Goal: Task Accomplishment & Management: Use online tool/utility

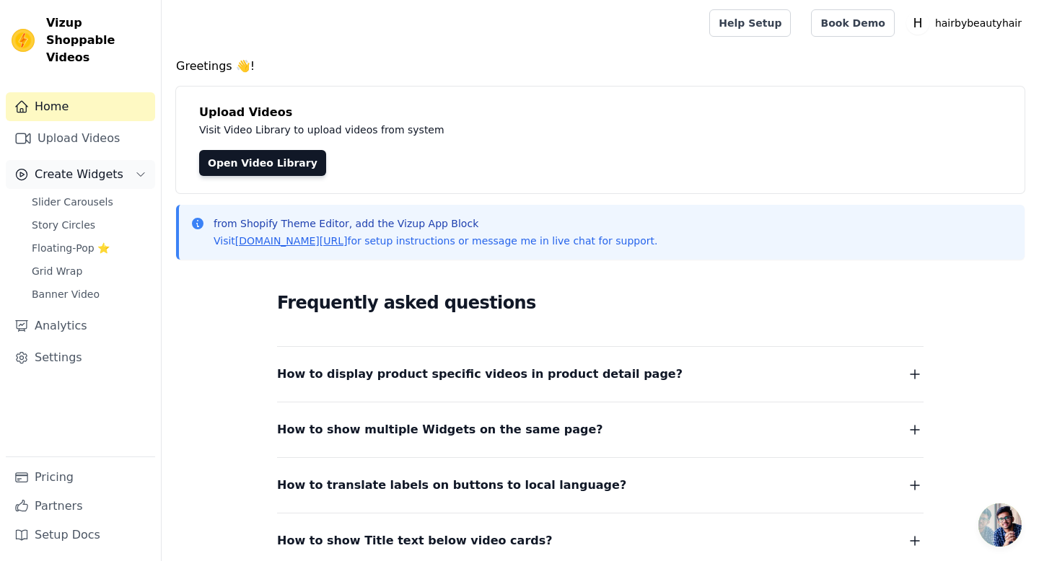
click at [100, 166] on span "Create Widgets" at bounding box center [79, 174] width 89 height 17
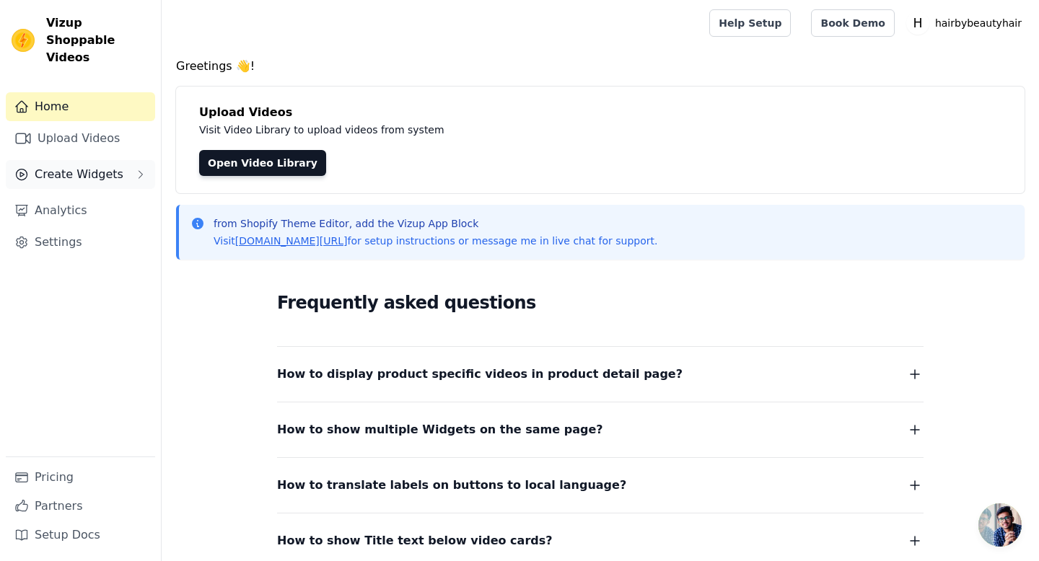
click at [100, 166] on span "Create Widgets" at bounding box center [79, 174] width 89 height 17
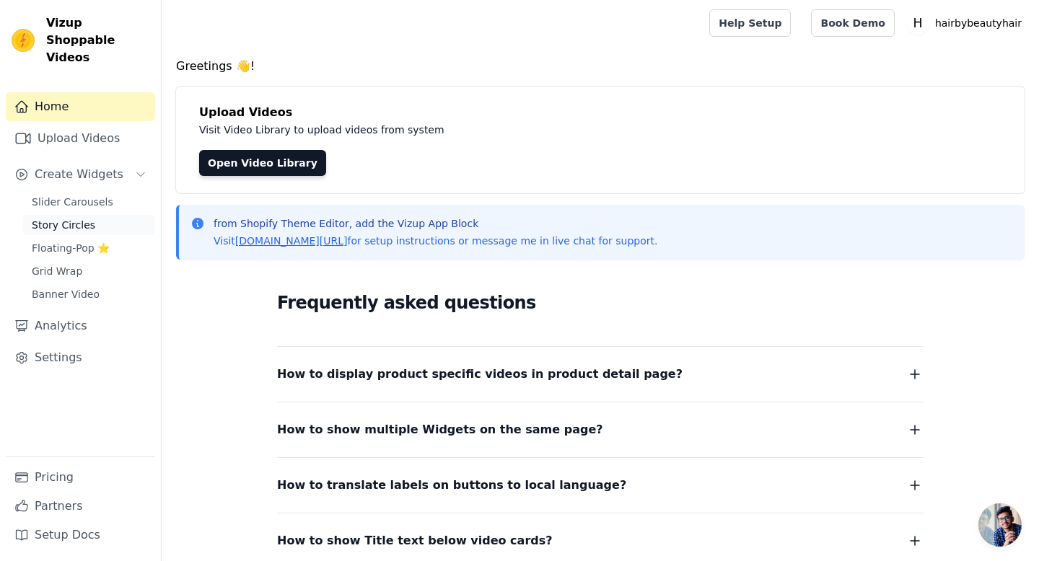
click at [85, 215] on link "Story Circles" at bounding box center [89, 225] width 132 height 20
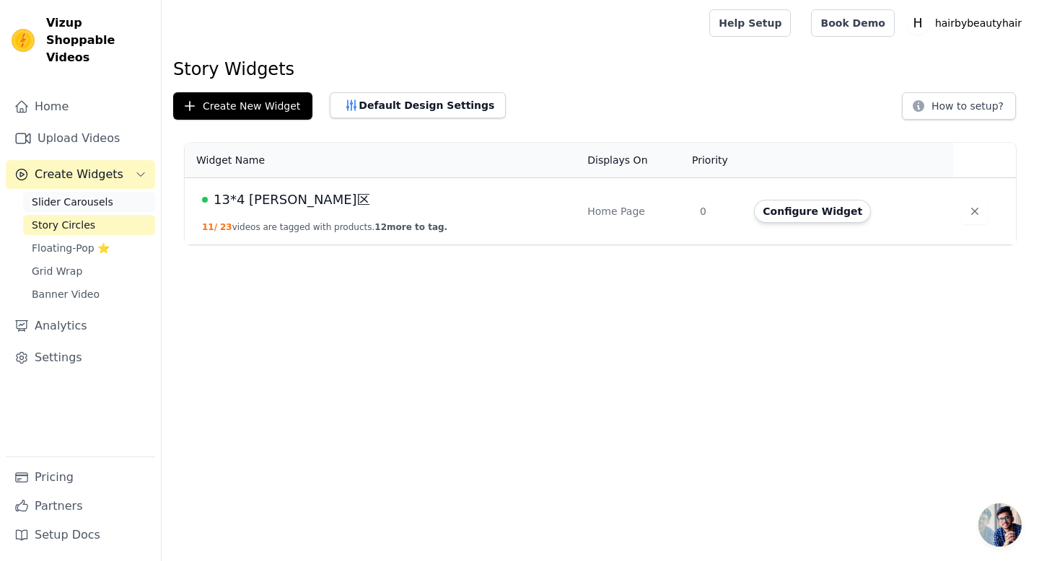
click at [76, 195] on span "Slider Carousels" at bounding box center [73, 202] width 82 height 14
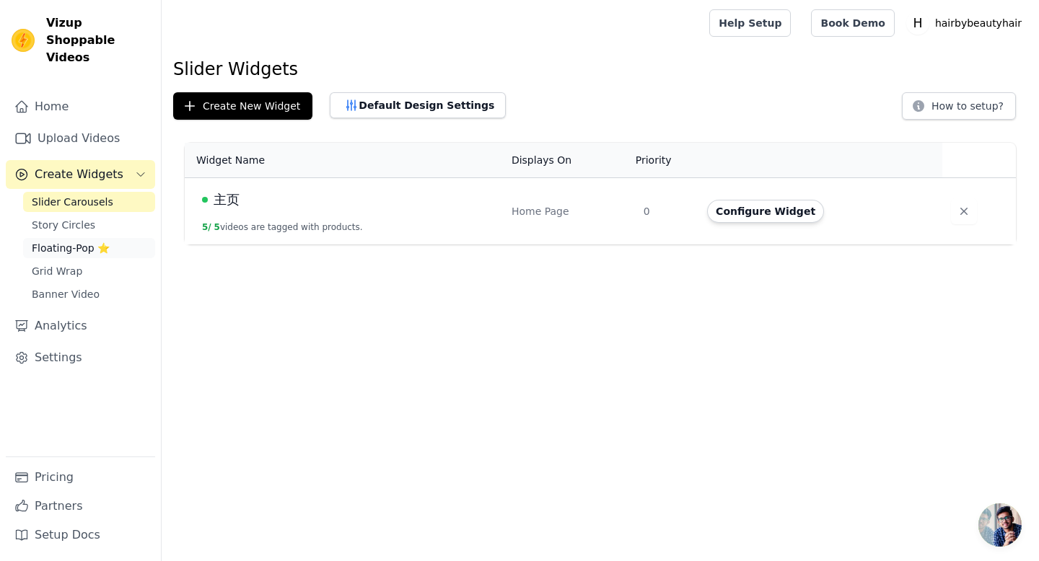
click at [75, 241] on span "Floating-Pop ⭐" at bounding box center [71, 248] width 78 height 14
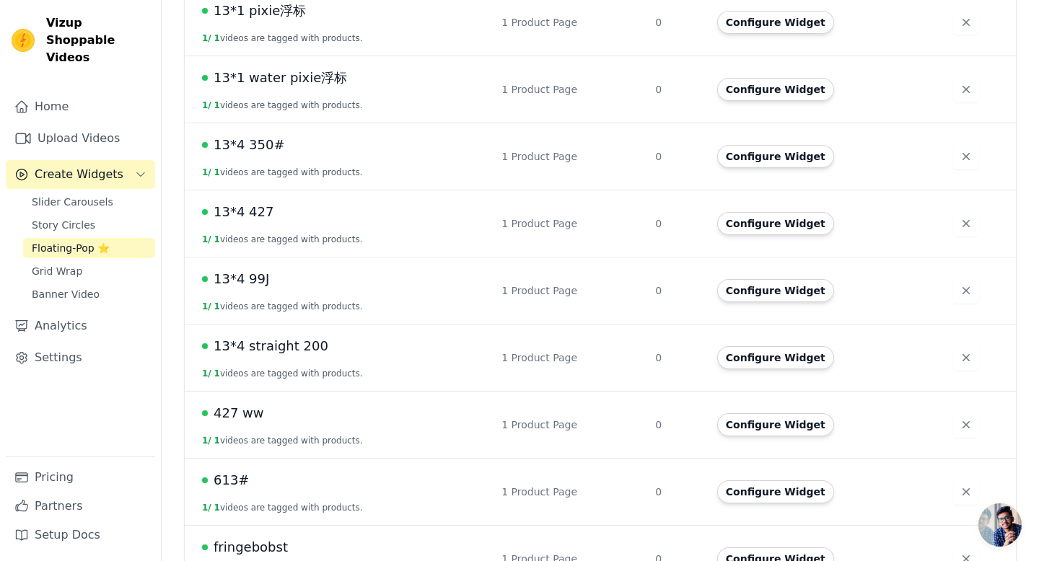
scroll to position [424, 0]
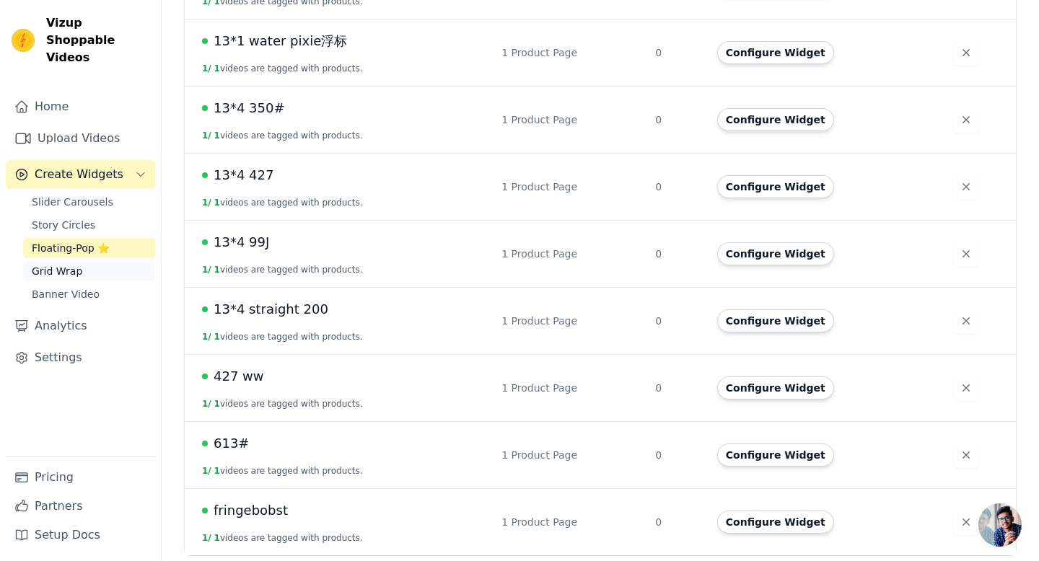
click at [92, 261] on link "Grid Wrap" at bounding box center [89, 271] width 132 height 20
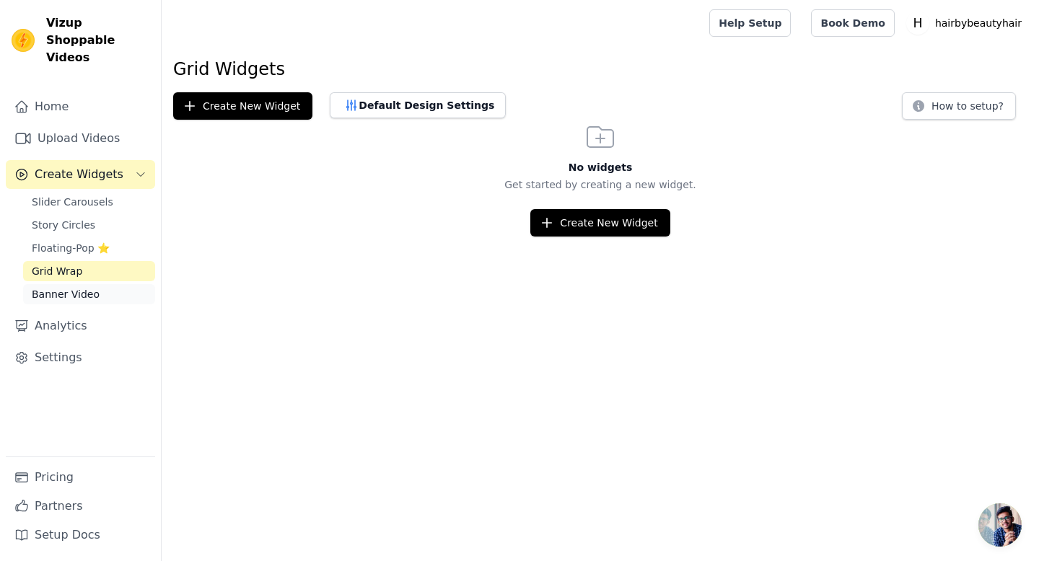
click at [92, 287] on span "Banner Video" at bounding box center [66, 294] width 68 height 14
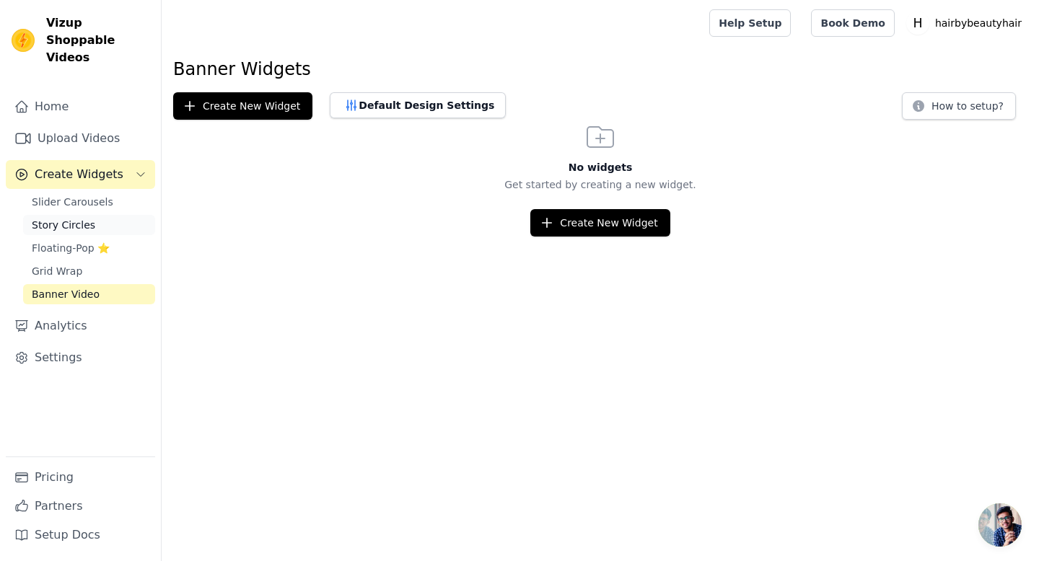
click at [105, 215] on link "Story Circles" at bounding box center [89, 225] width 132 height 20
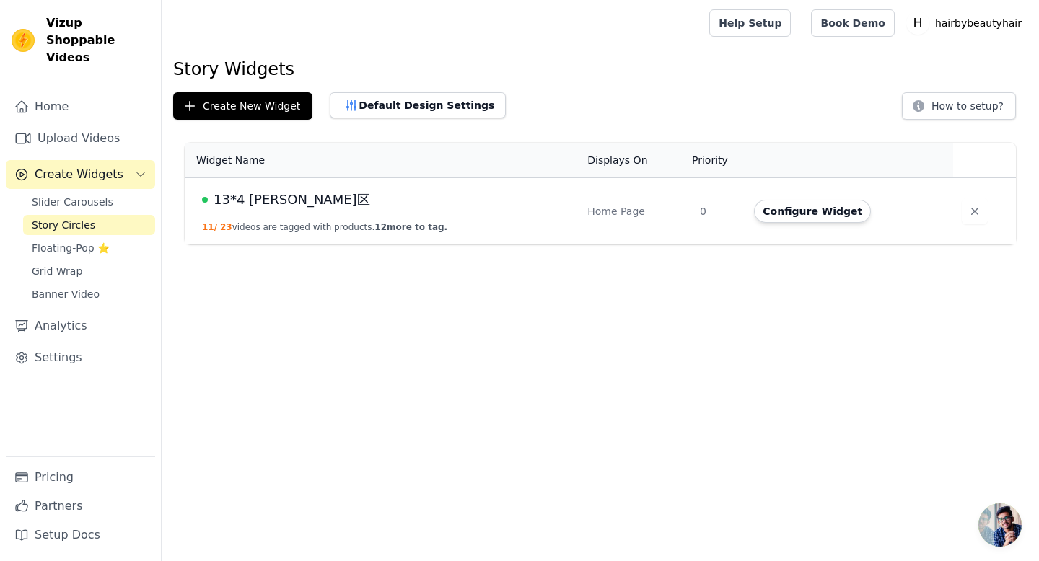
click at [245, 201] on span "13*4 BOB区" at bounding box center [292, 200] width 157 height 20
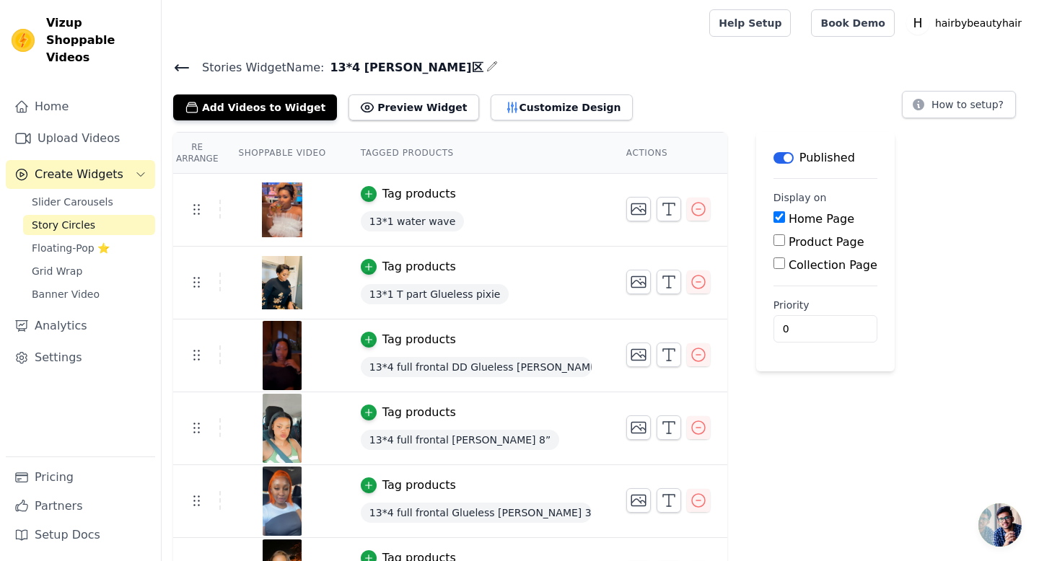
click at [187, 61] on icon at bounding box center [181, 67] width 17 height 17
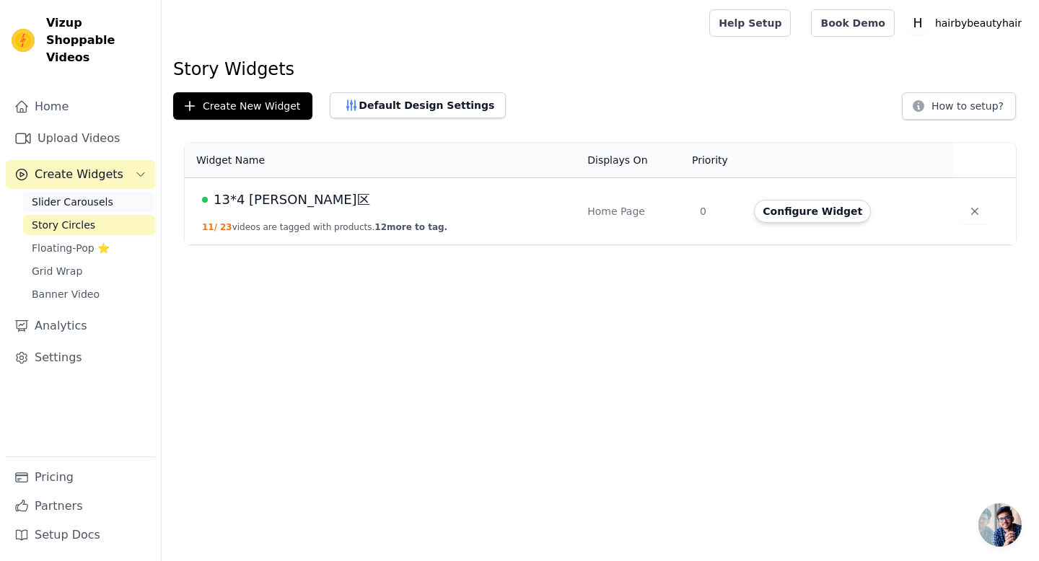
click at [89, 195] on span "Slider Carousels" at bounding box center [73, 202] width 82 height 14
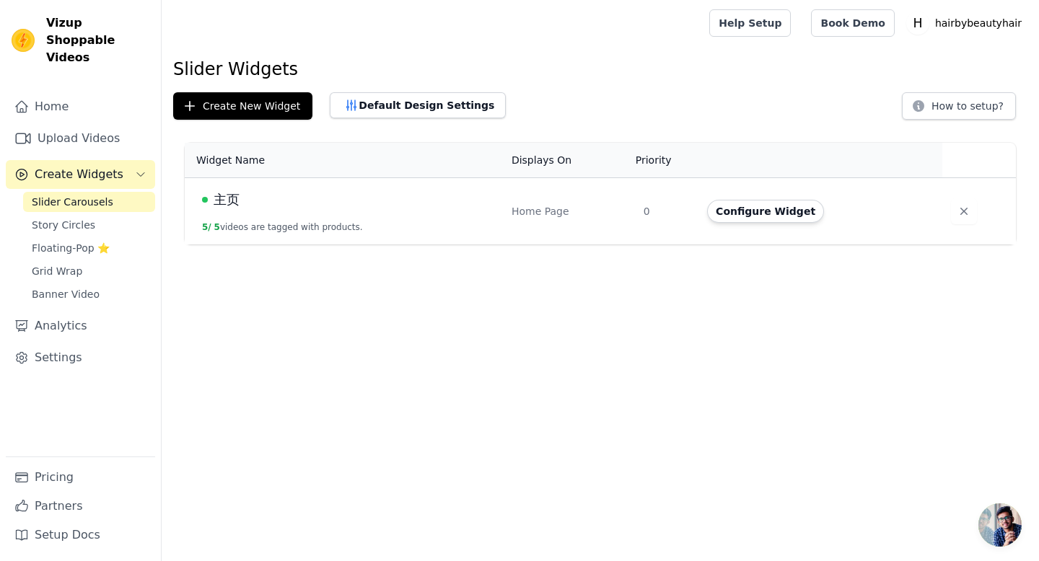
click at [231, 207] on span "主页" at bounding box center [227, 200] width 26 height 20
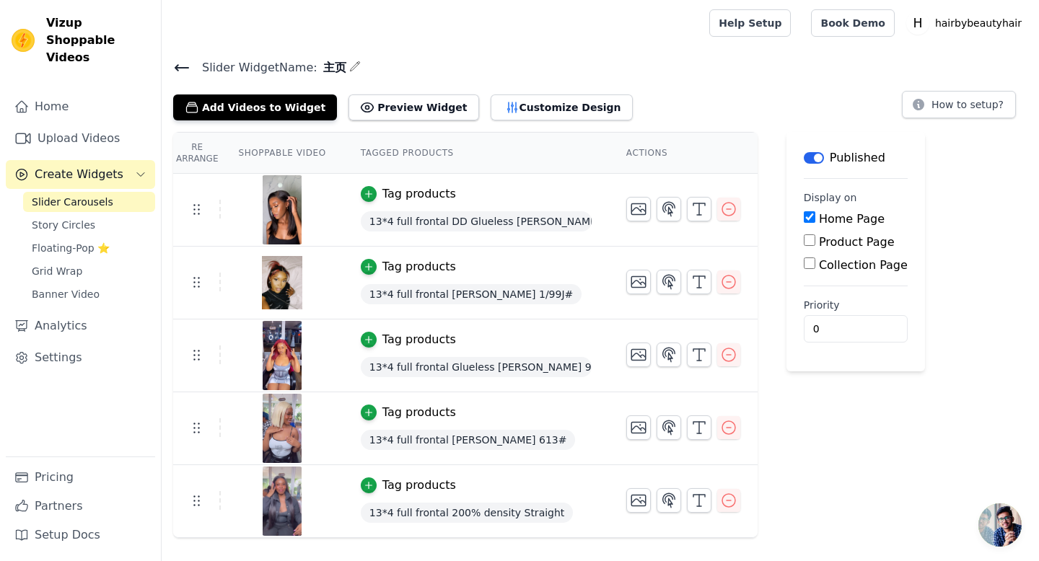
click at [180, 63] on icon at bounding box center [181, 67] width 17 height 17
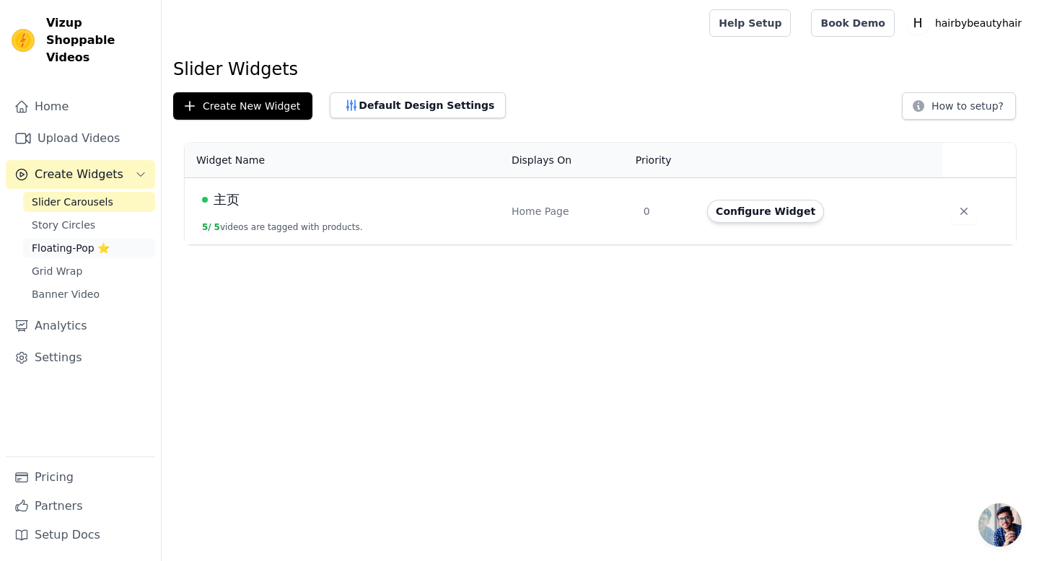
click at [75, 241] on span "Floating-Pop ⭐" at bounding box center [71, 248] width 78 height 14
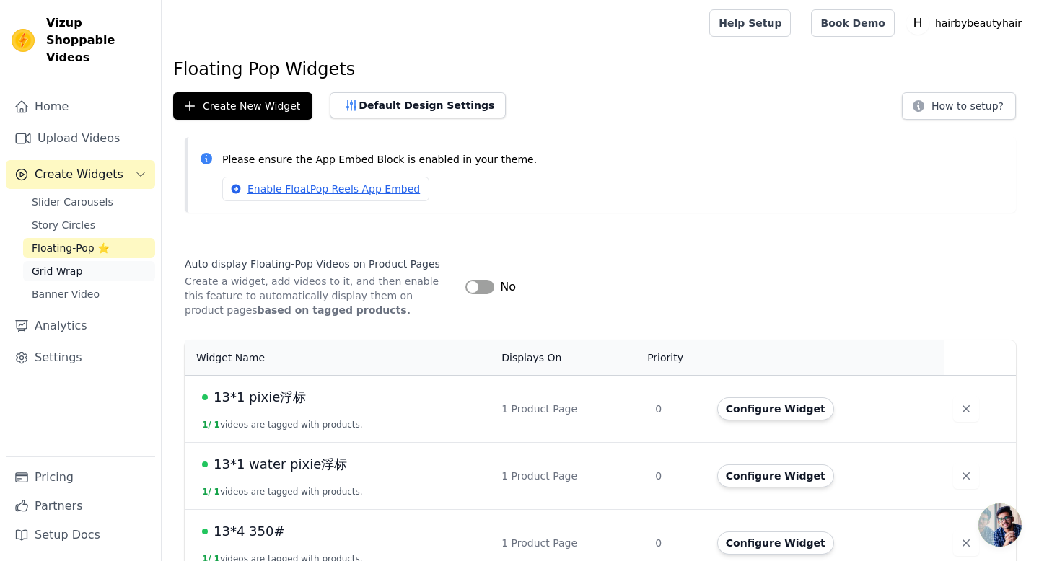
click at [95, 261] on link "Grid Wrap" at bounding box center [89, 271] width 132 height 20
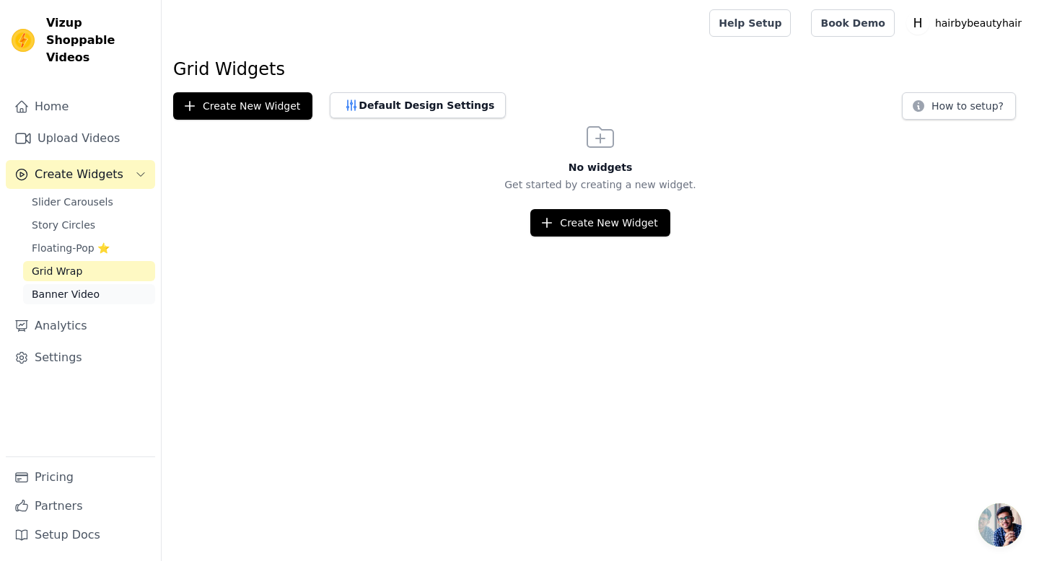
click at [87, 287] on span "Banner Video" at bounding box center [66, 294] width 68 height 14
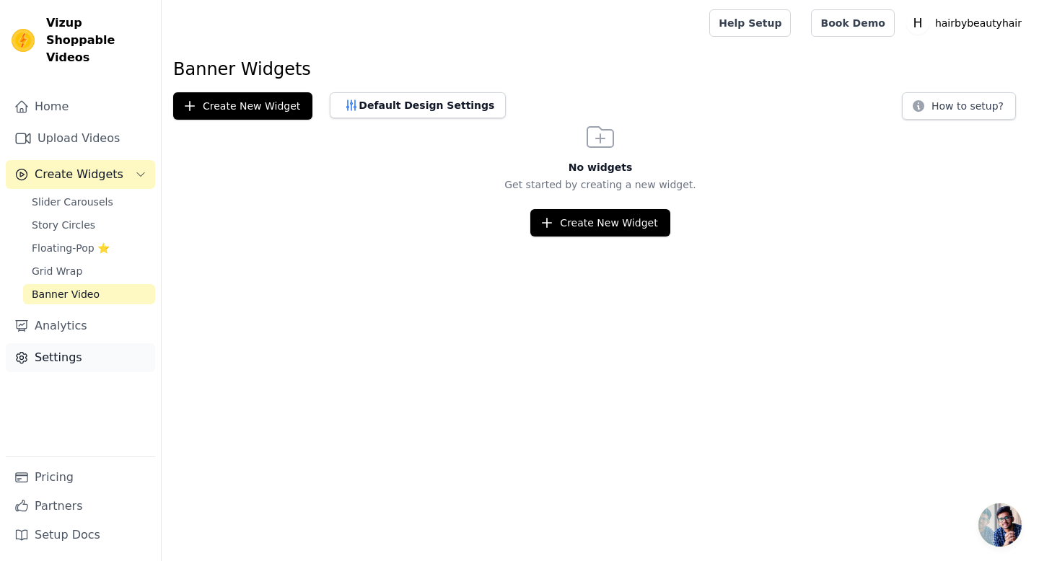
click at [74, 343] on link "Settings" at bounding box center [80, 357] width 149 height 29
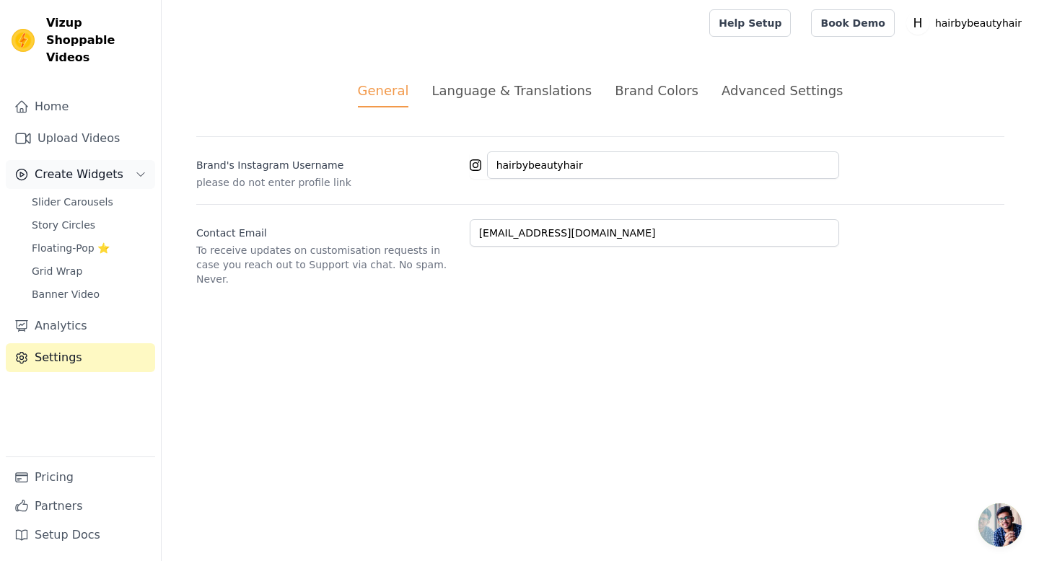
click at [135, 169] on icon "Sidebar" at bounding box center [141, 175] width 12 height 12
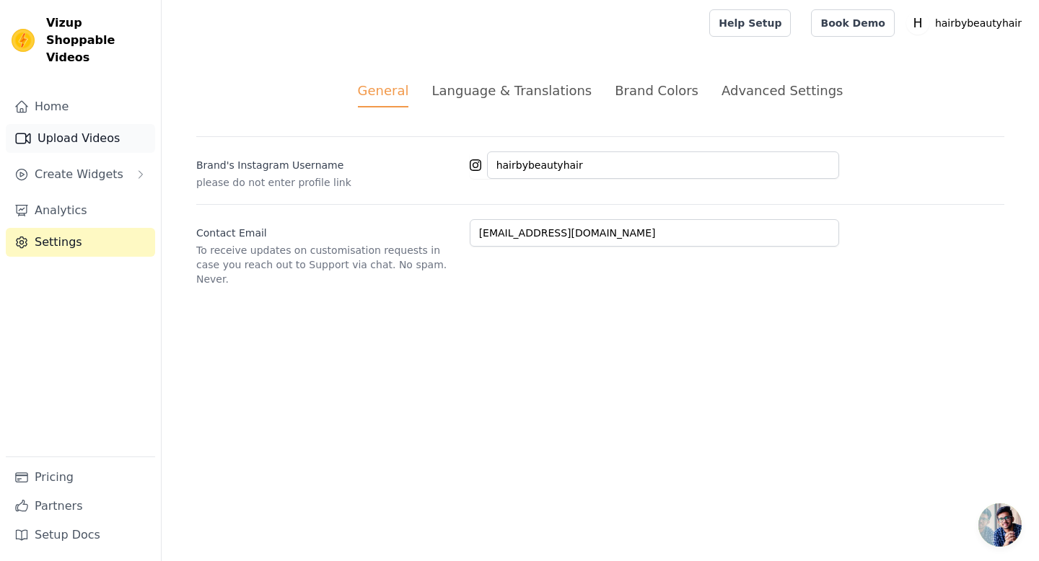
click at [103, 124] on link "Upload Videos" at bounding box center [80, 138] width 149 height 29
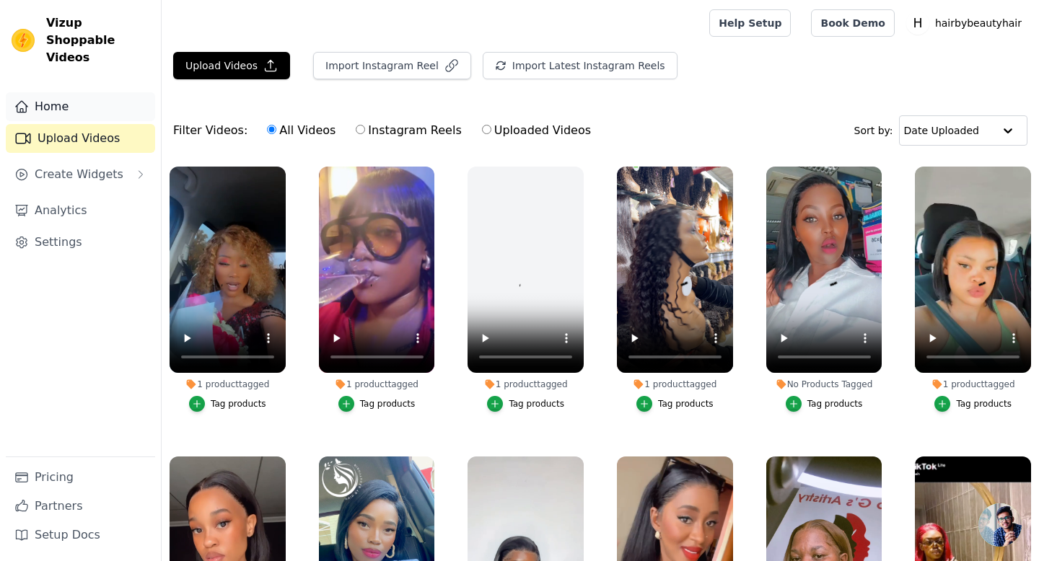
click at [97, 92] on link "Home" at bounding box center [80, 106] width 149 height 29
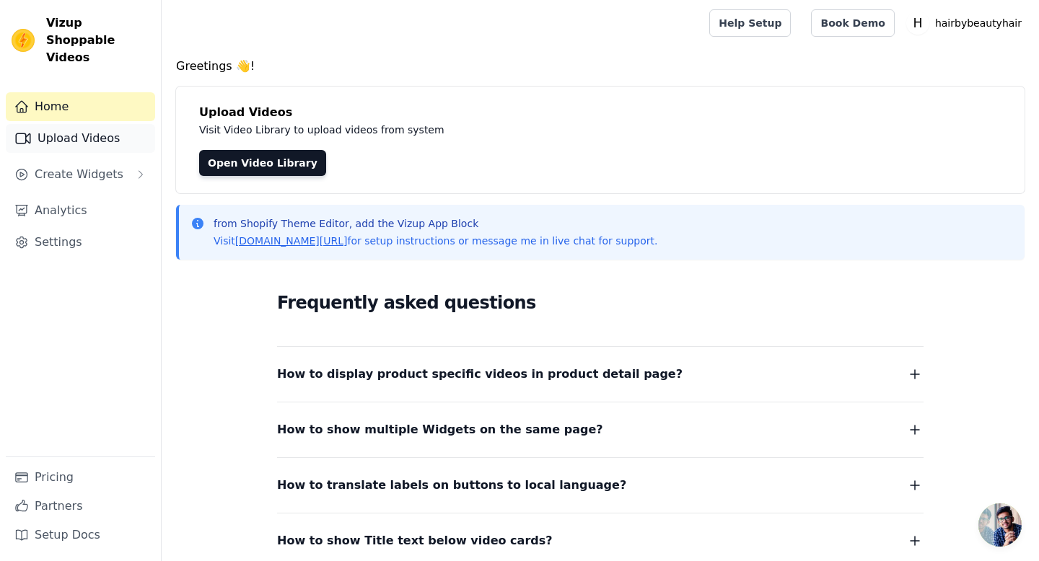
click at [97, 124] on link "Upload Videos" at bounding box center [80, 138] width 149 height 29
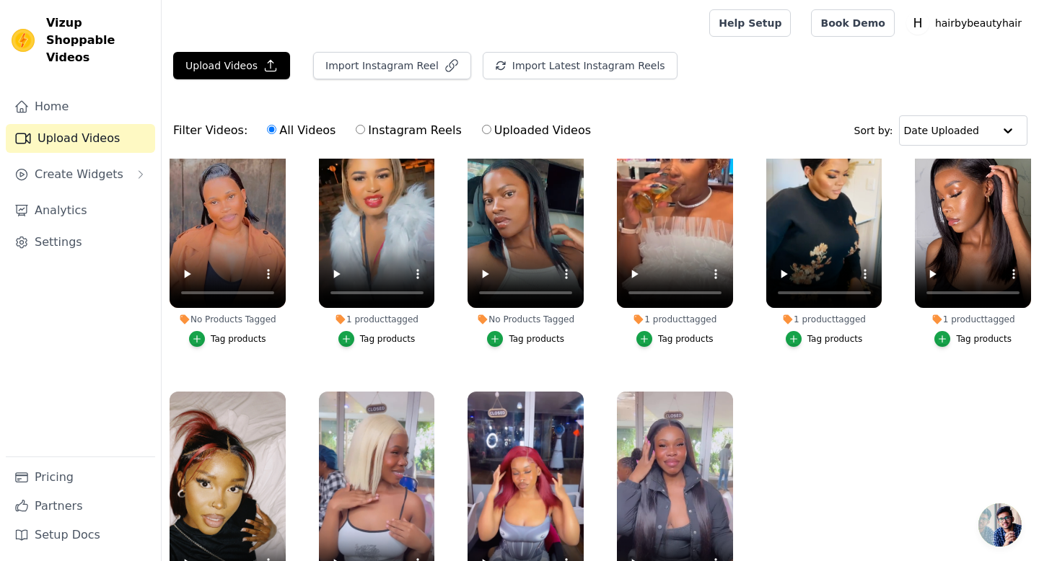
scroll to position [147, 0]
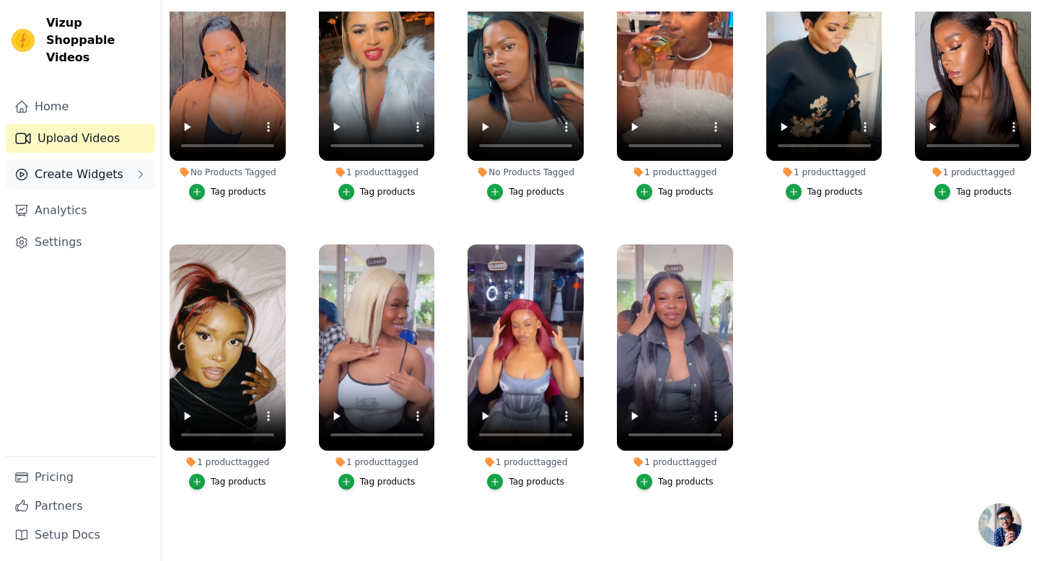
click at [93, 168] on button "Create Widgets" at bounding box center [80, 174] width 149 height 29
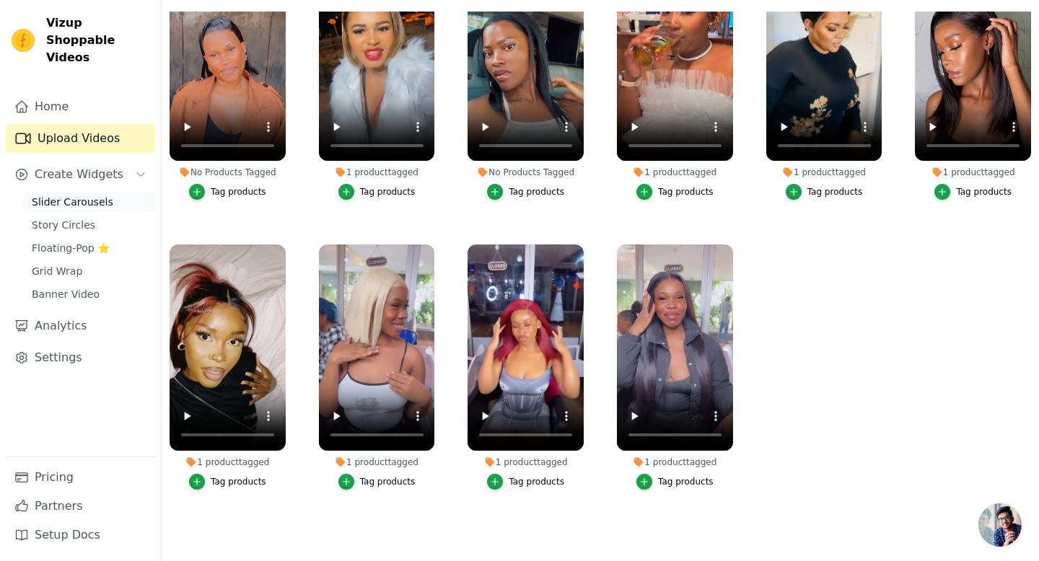
click at [95, 195] on span "Slider Carousels" at bounding box center [73, 202] width 82 height 14
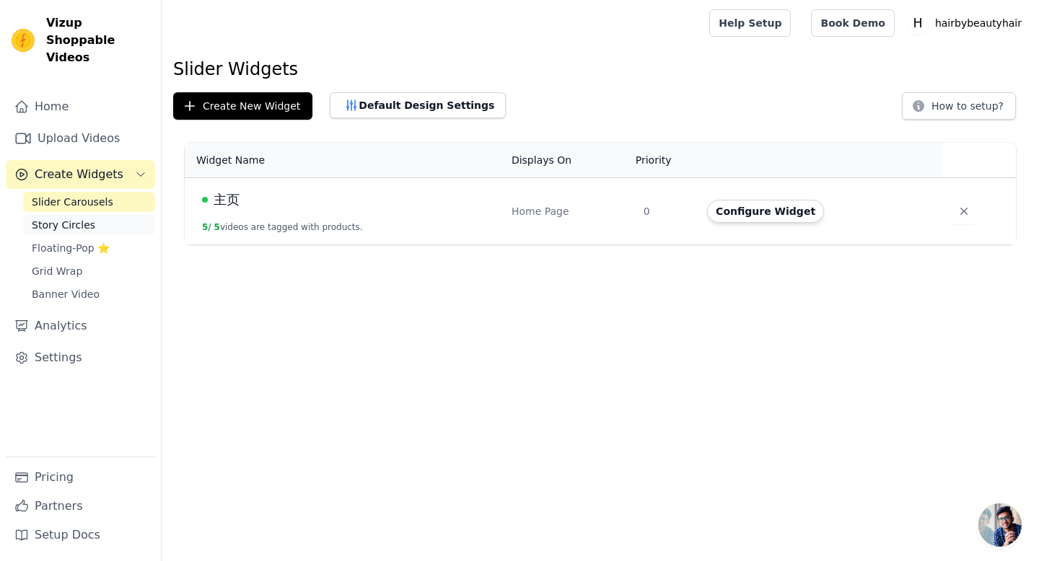
click at [95, 215] on link "Story Circles" at bounding box center [89, 225] width 132 height 20
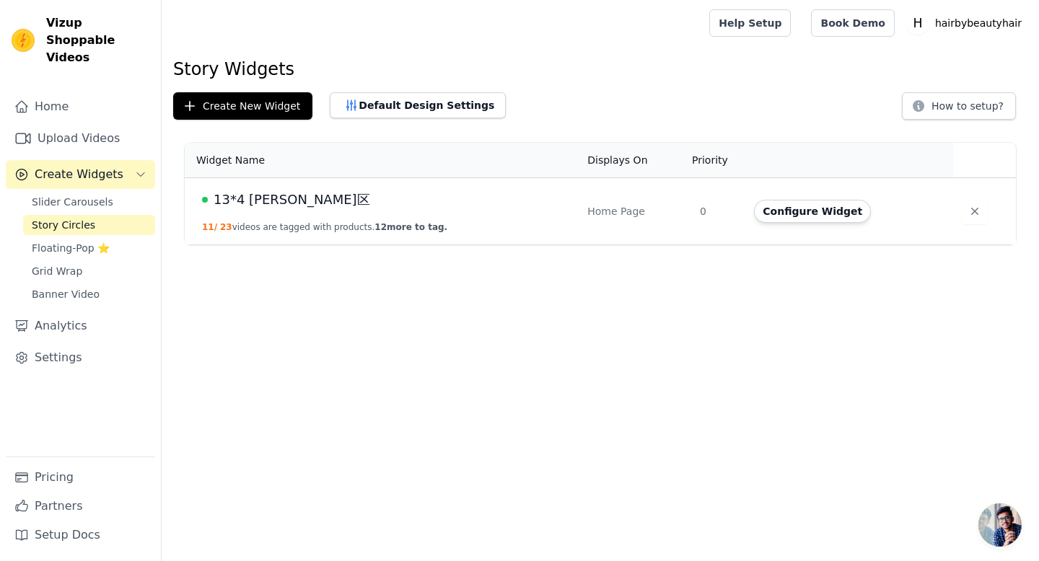
click at [248, 209] on span "13*4 BOB区" at bounding box center [292, 200] width 157 height 20
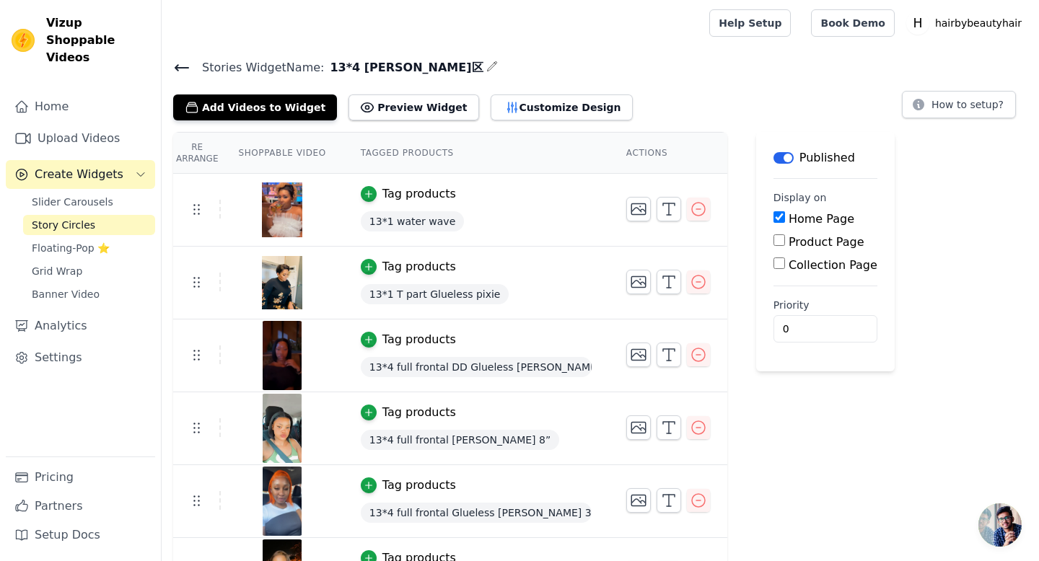
click at [188, 66] on icon at bounding box center [181, 67] width 17 height 17
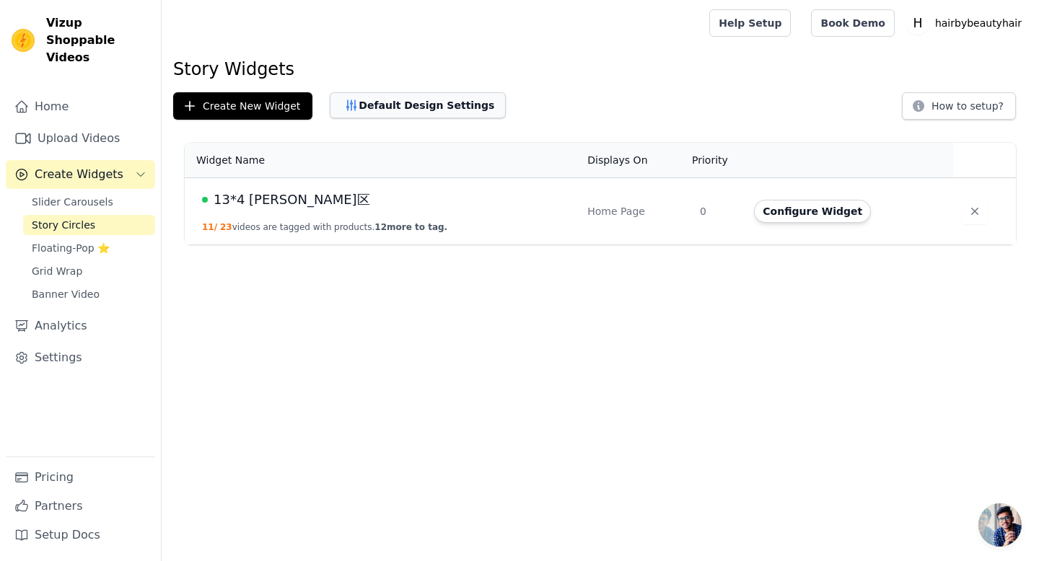
click at [404, 114] on button "Default Design Settings" at bounding box center [418, 105] width 176 height 26
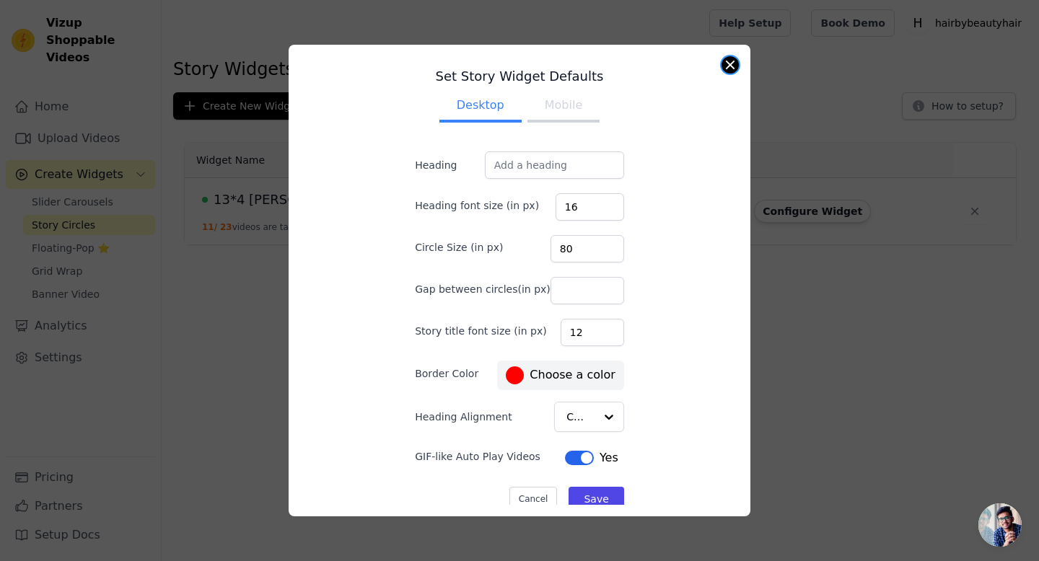
click at [732, 65] on button "Close modal" at bounding box center [730, 64] width 17 height 17
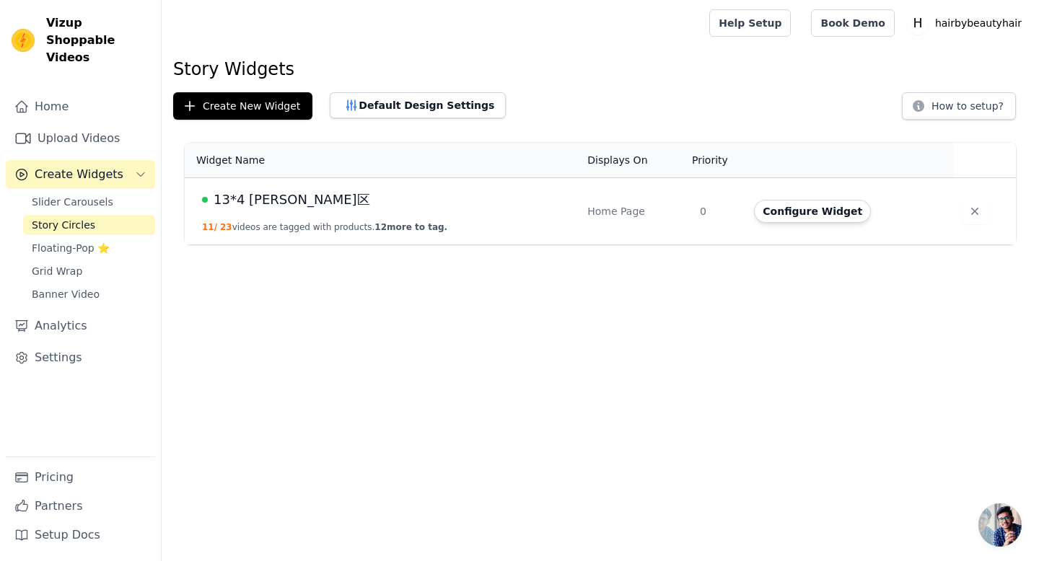
click at [258, 198] on span "13*4 BOB区" at bounding box center [292, 200] width 157 height 20
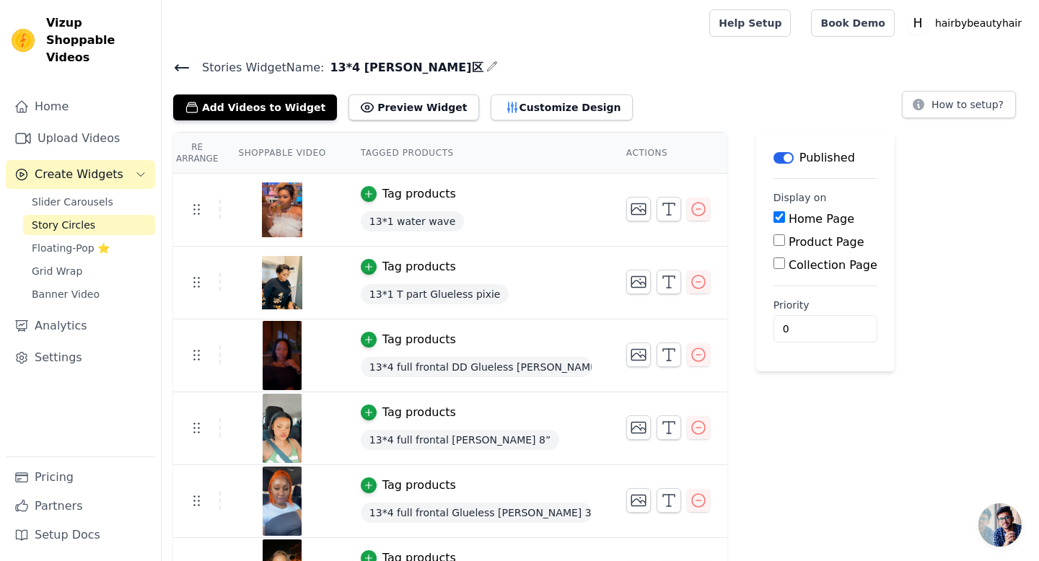
click at [179, 63] on icon at bounding box center [181, 67] width 17 height 17
